Goal: Information Seeking & Learning: Learn about a topic

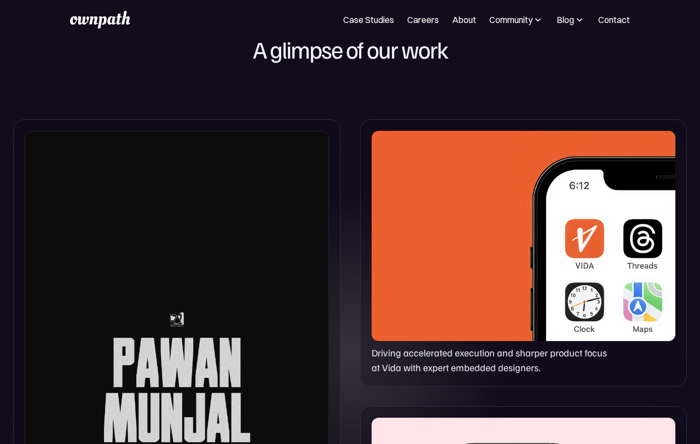
scroll to position [742, 0]
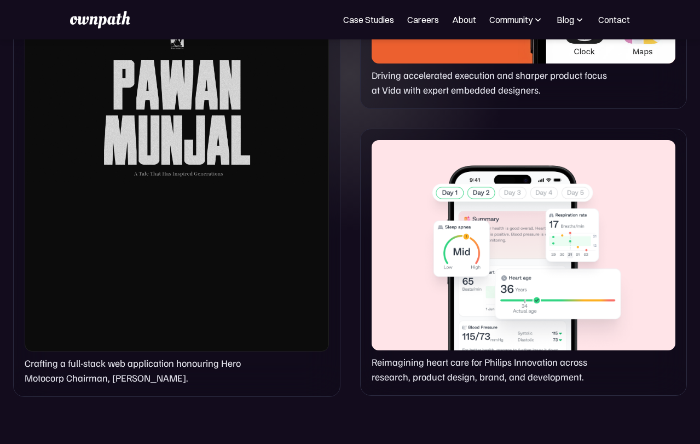
click at [435, 329] on div at bounding box center [524, 245] width 304 height 210
click at [431, 392] on div "Reimagining heart care for Philips Innovation across research, product design, …" at bounding box center [523, 262] width 327 height 267
click at [435, 378] on p "Reimagining heart care for Philips Innovation across research, product design, …" at bounding box center [493, 370] width 243 height 30
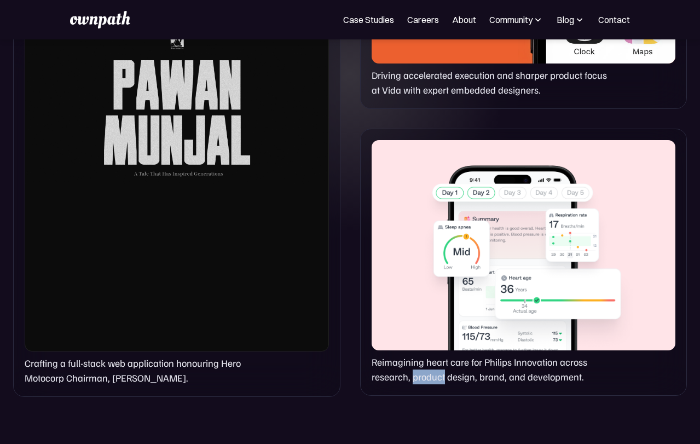
click at [435, 378] on p "Reimagining heart care for Philips Innovation across research, product design, …" at bounding box center [493, 370] width 243 height 30
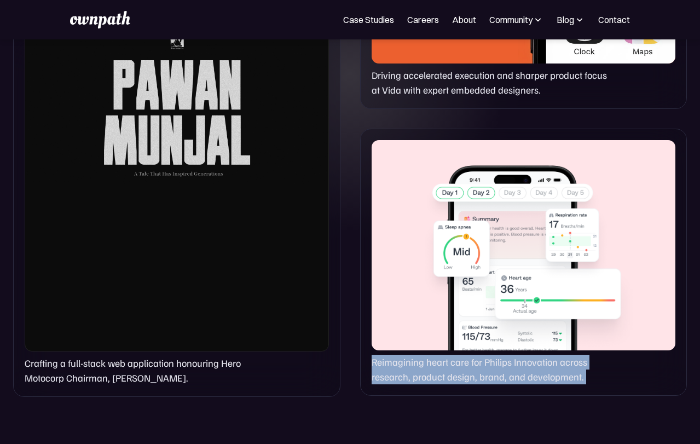
click at [435, 378] on p "Reimagining heart care for Philips Innovation across research, product design, …" at bounding box center [493, 370] width 243 height 30
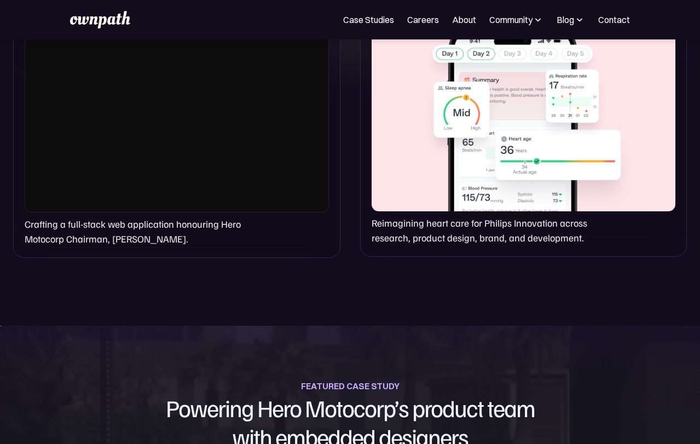
click at [435, 378] on div "FEATURED CASE STUDY Powering Hero Motocorp’s product team with embedded designe…" at bounding box center [350, 414] width 700 height 73
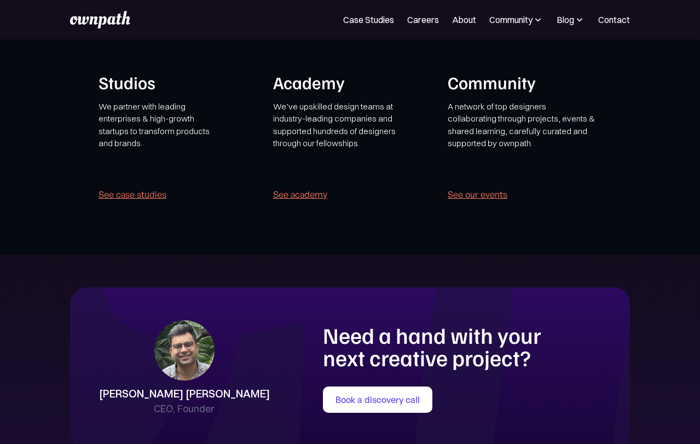
scroll to position [2121, 0]
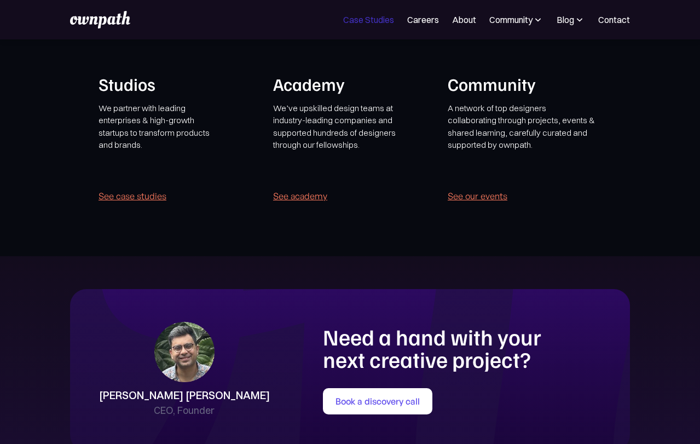
click at [373, 17] on link "Case Studies" at bounding box center [368, 19] width 51 height 13
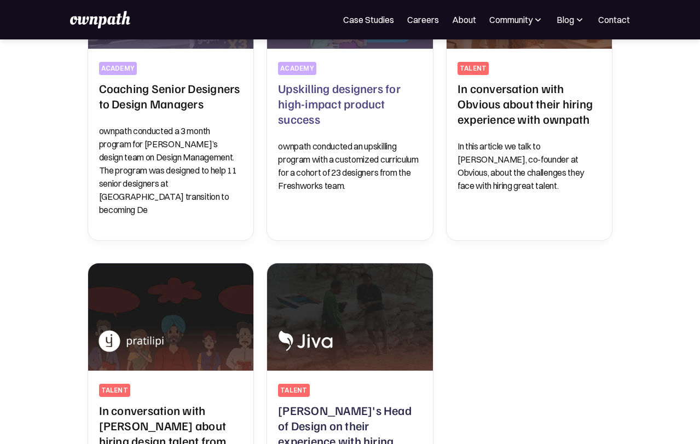
scroll to position [291, 0]
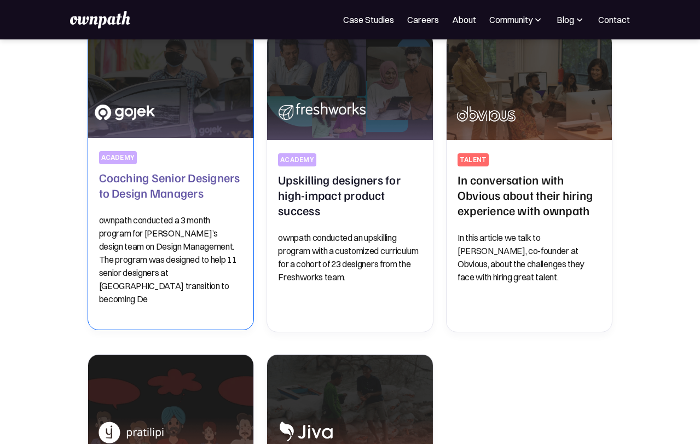
click at [148, 173] on h2 "Coaching Senior Designers to Design Managers" at bounding box center [171, 185] width 144 height 31
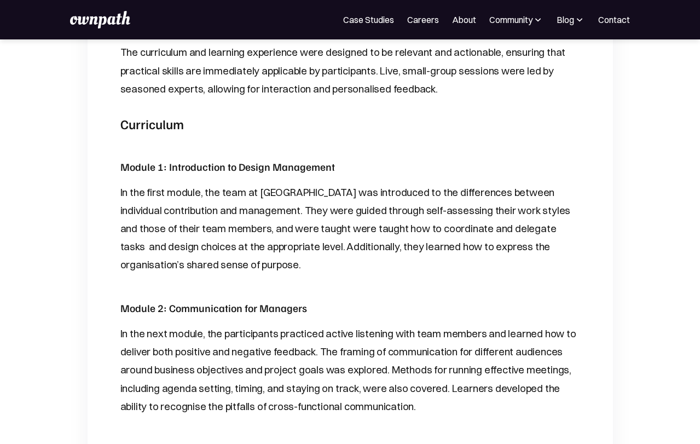
scroll to position [805, 0]
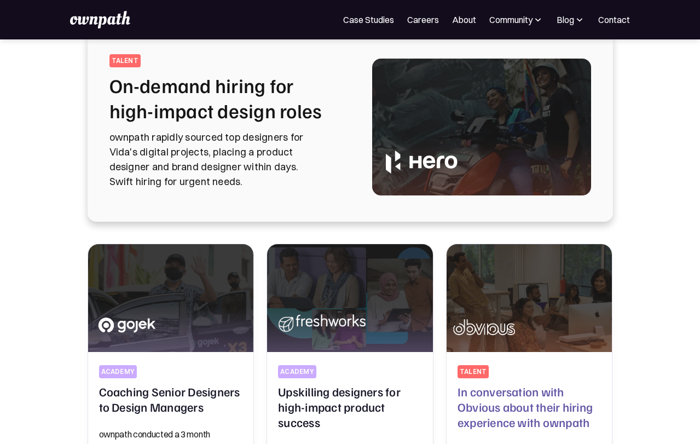
scroll to position [83, 0]
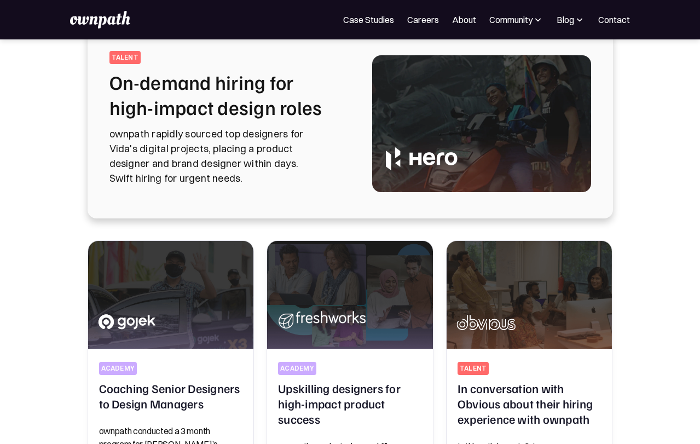
click at [239, 140] on p "ownpath rapidly sourced top designers for Vida's digital projects, placing a pr…" at bounding box center [228, 155] width 237 height 59
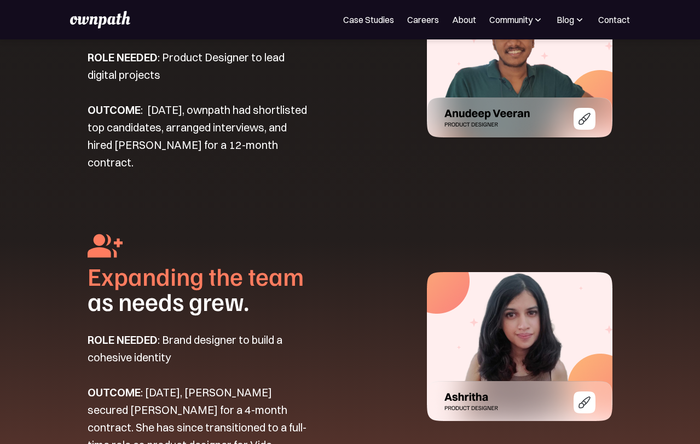
scroll to position [1516, 0]
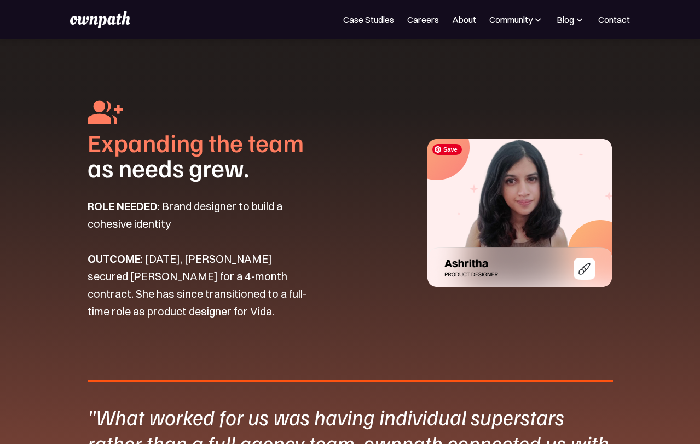
click at [585, 265] on img at bounding box center [520, 213] width 186 height 149
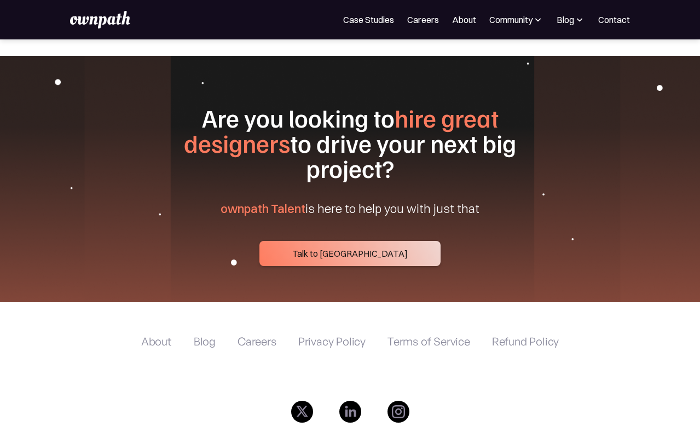
scroll to position [4099, 0]
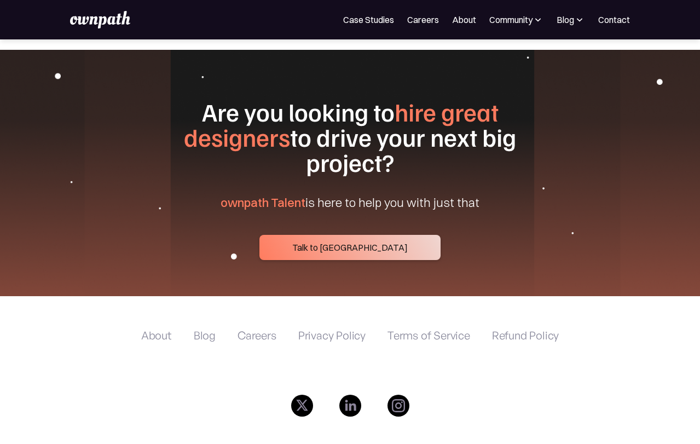
click at [350, 235] on link "Talk to [GEOGRAPHIC_DATA]" at bounding box center [350, 247] width 181 height 25
